Goal: Task Accomplishment & Management: Manage account settings

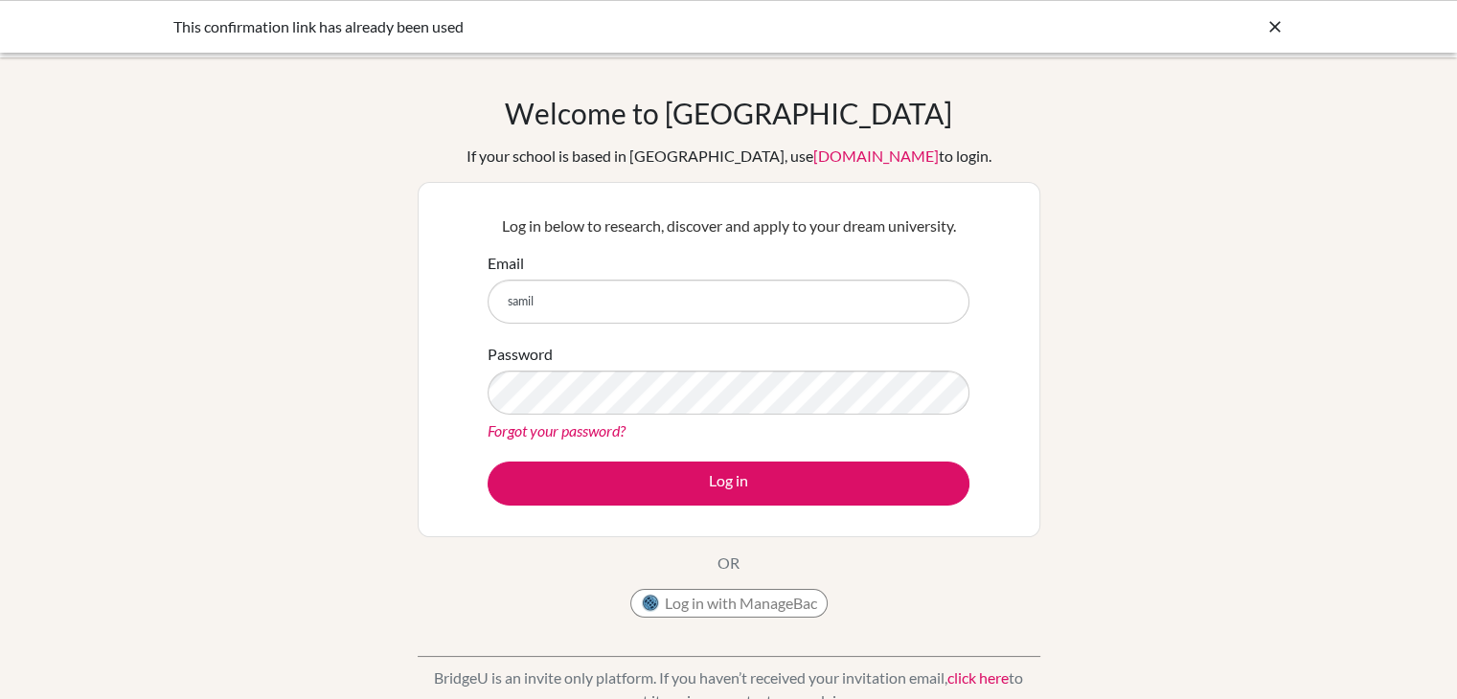
click at [539, 445] on form "Email samil Password Forgot your password? Log in" at bounding box center [729, 379] width 482 height 254
click at [531, 436] on link "Forgot your password?" at bounding box center [557, 431] width 138 height 18
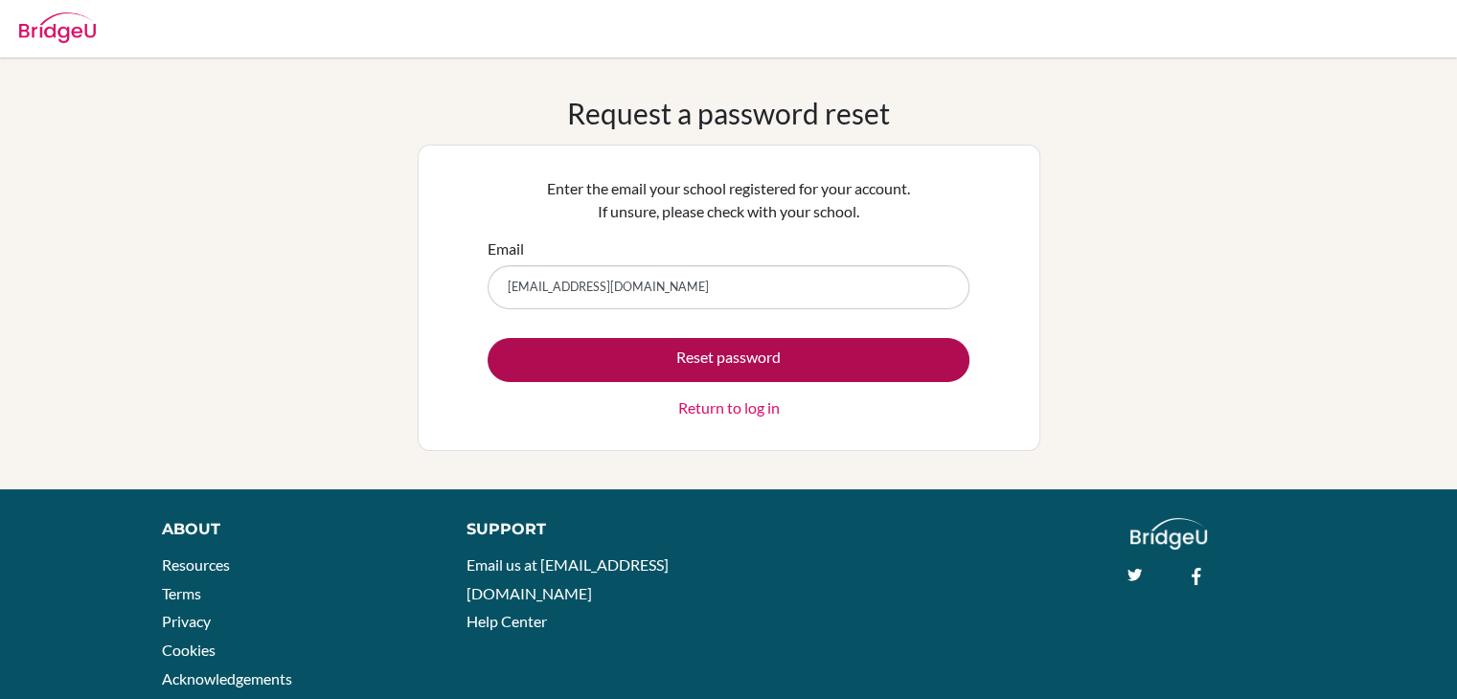
type input "samilaayounicollege@gmail.com"
click at [634, 348] on button "Reset password" at bounding box center [729, 360] width 482 height 44
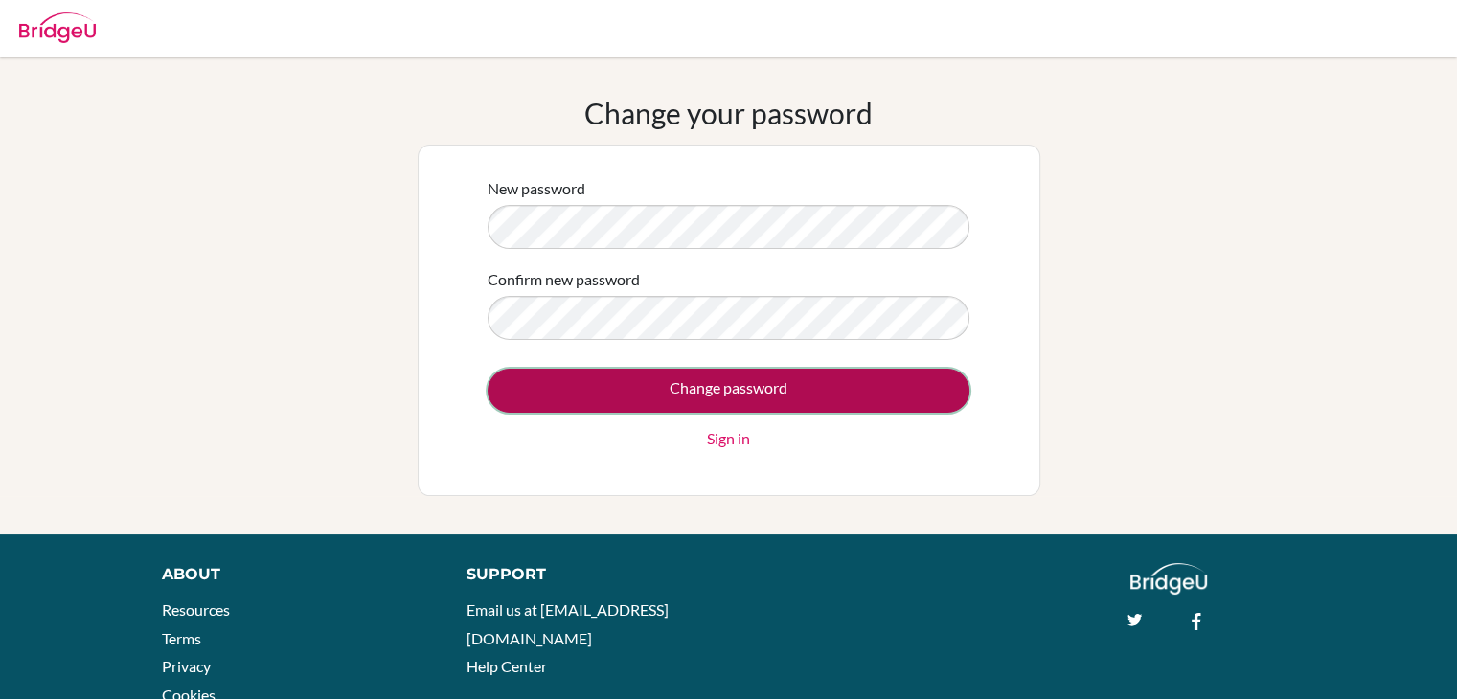
click at [776, 382] on input "Change password" at bounding box center [729, 391] width 482 height 44
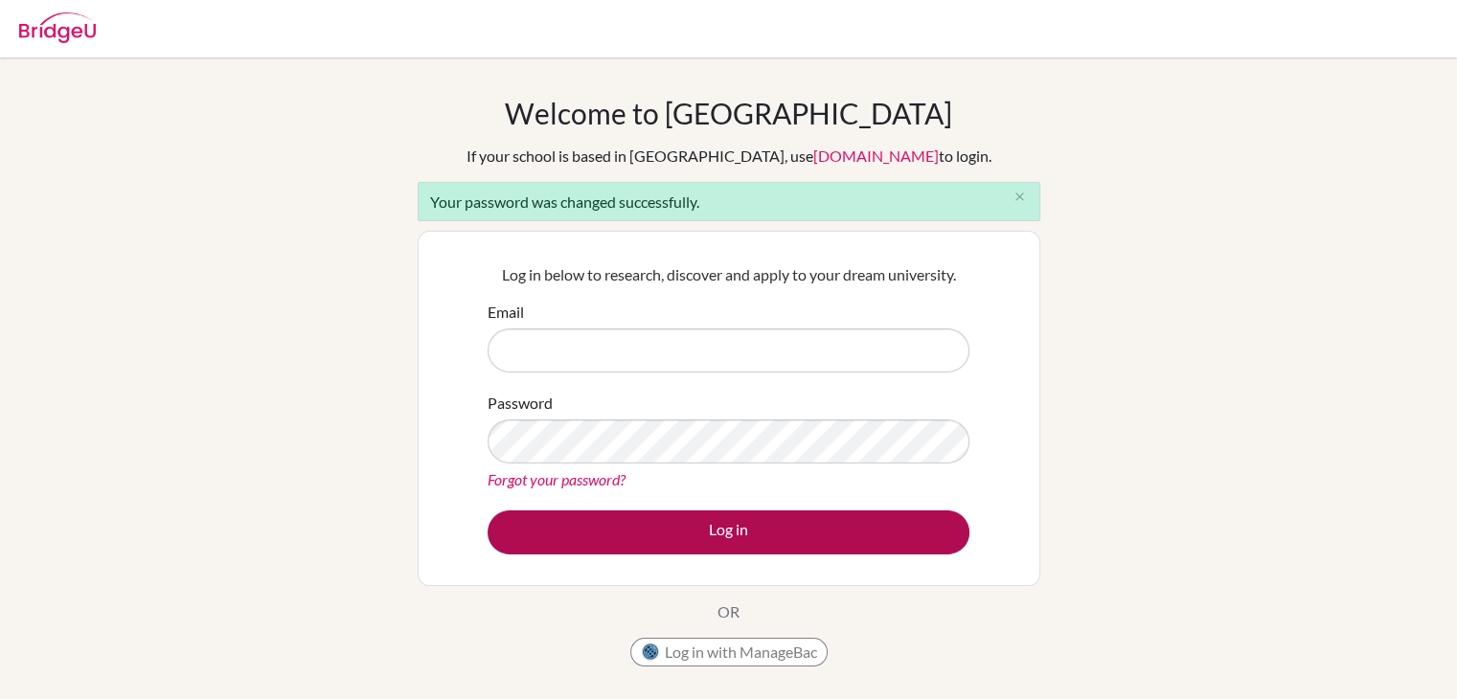
type input "[EMAIL_ADDRESS][DOMAIN_NAME]"
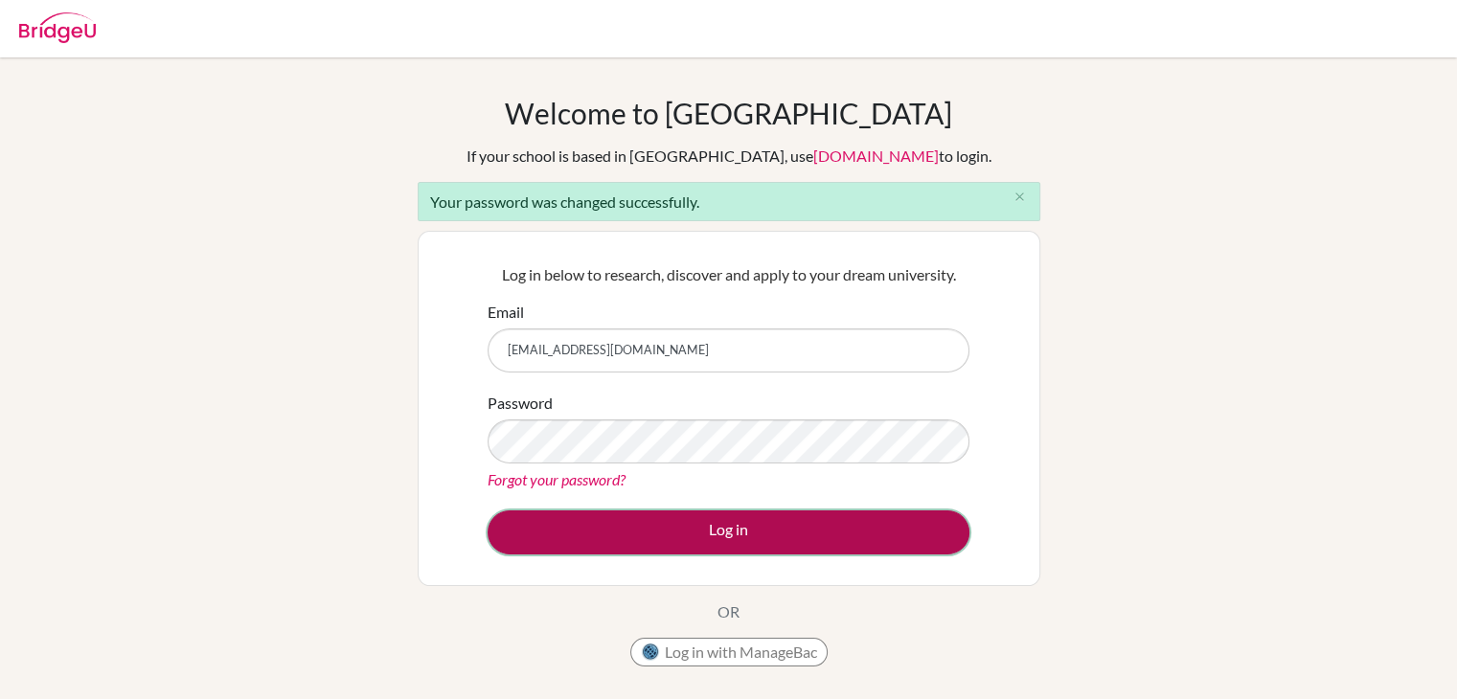
click at [726, 524] on button "Log in" at bounding box center [729, 533] width 482 height 44
